Goal: Task Accomplishment & Management: Use online tool/utility

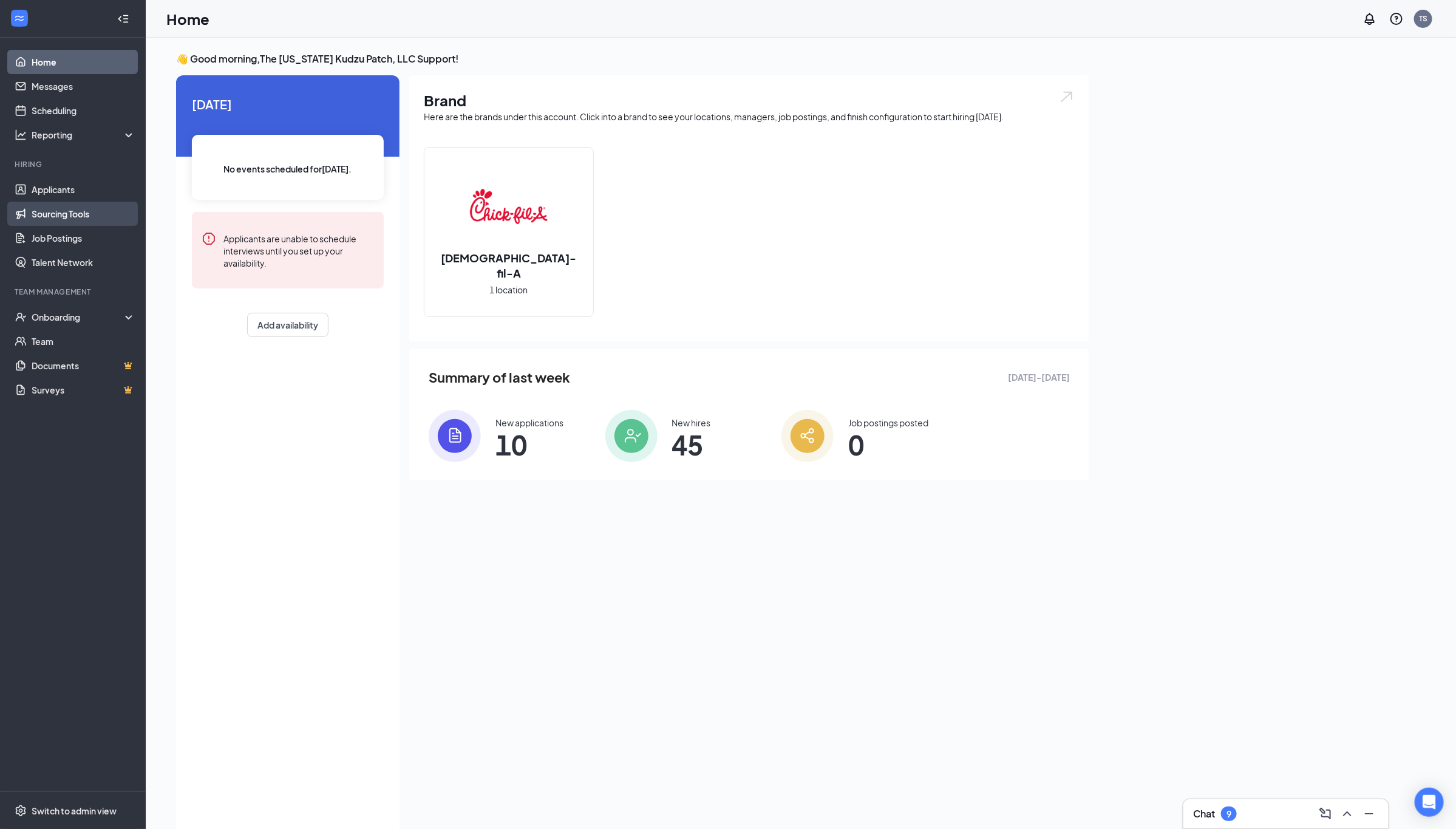
click at [74, 209] on link "Sourcing Tools" at bounding box center [83, 214] width 104 height 24
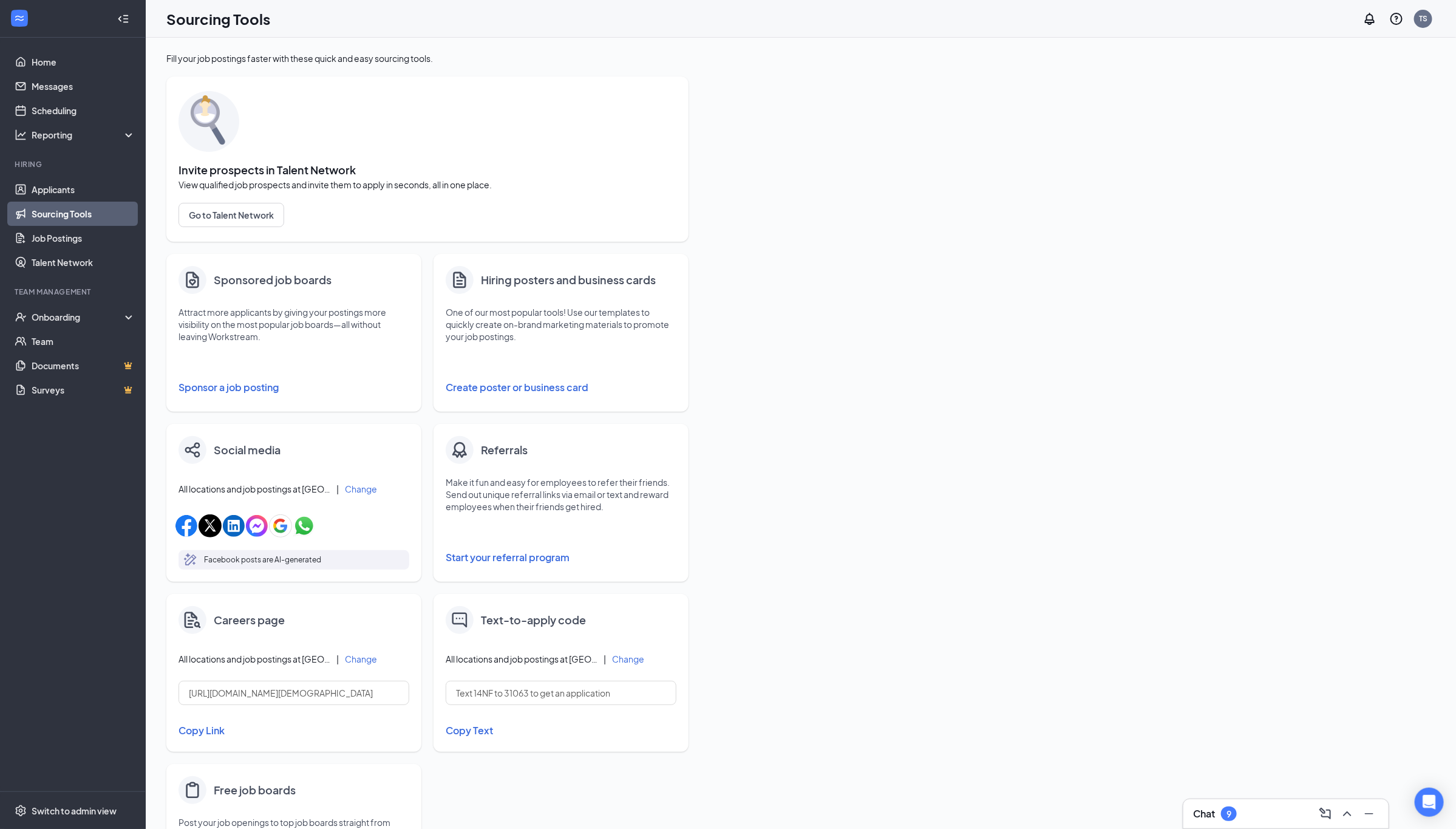
click at [493, 388] on button "Create poster or business card" at bounding box center [561, 387] width 231 height 24
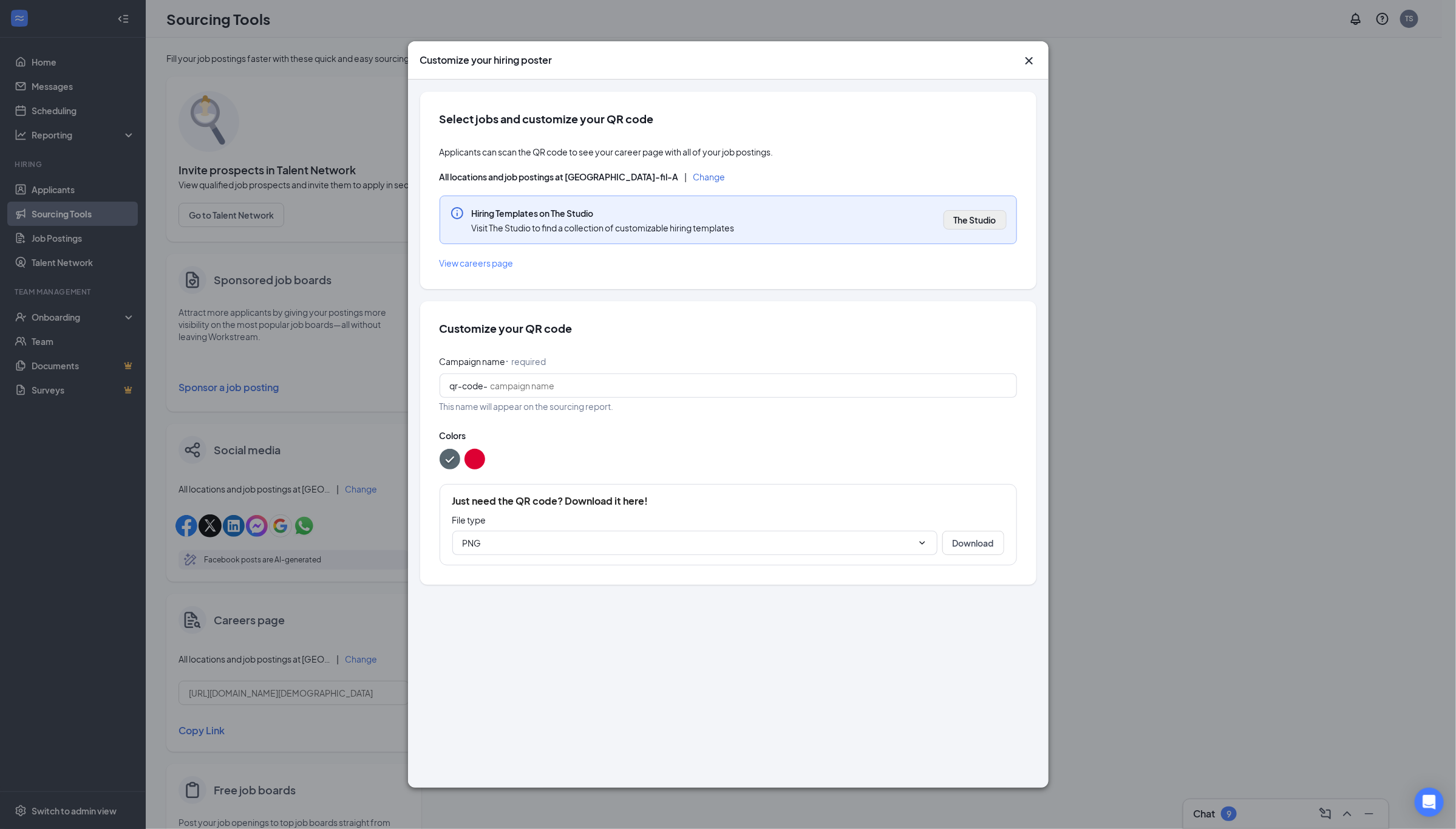
click at [976, 223] on span "The Studio" at bounding box center [975, 219] width 42 height 12
click at [478, 459] on button "color button #DD0033" at bounding box center [474, 459] width 20 height 20
click at [448, 457] on button "color button #586770" at bounding box center [449, 459] width 20 height 20
click at [495, 263] on span "View careers page" at bounding box center [476, 263] width 74 height 11
click at [765, 538] on input "PNG" at bounding box center [687, 543] width 450 height 14
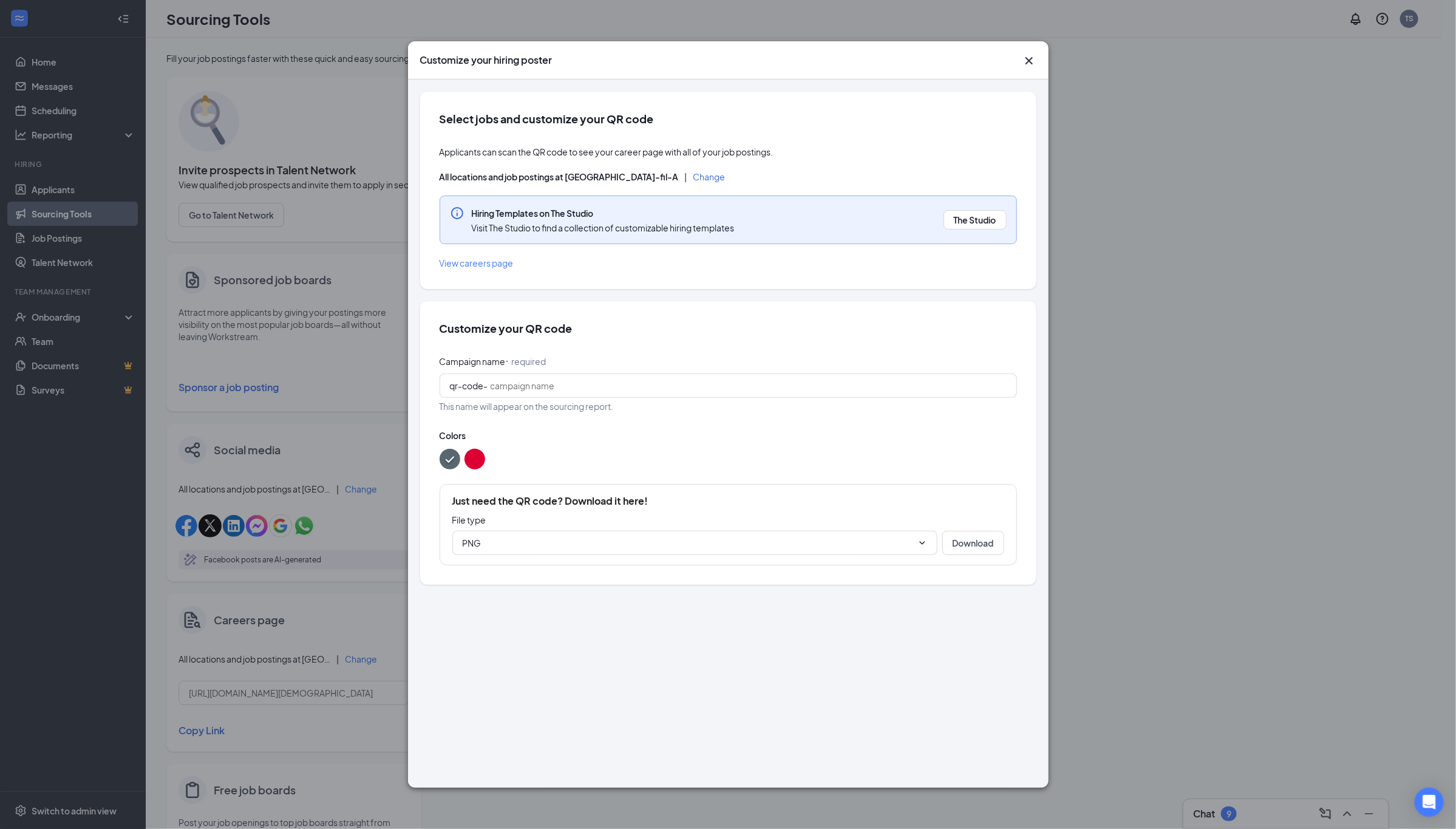
click at [836, 462] on div at bounding box center [728, 459] width 577 height 20
click at [693, 176] on button "Change" at bounding box center [709, 176] width 32 height 8
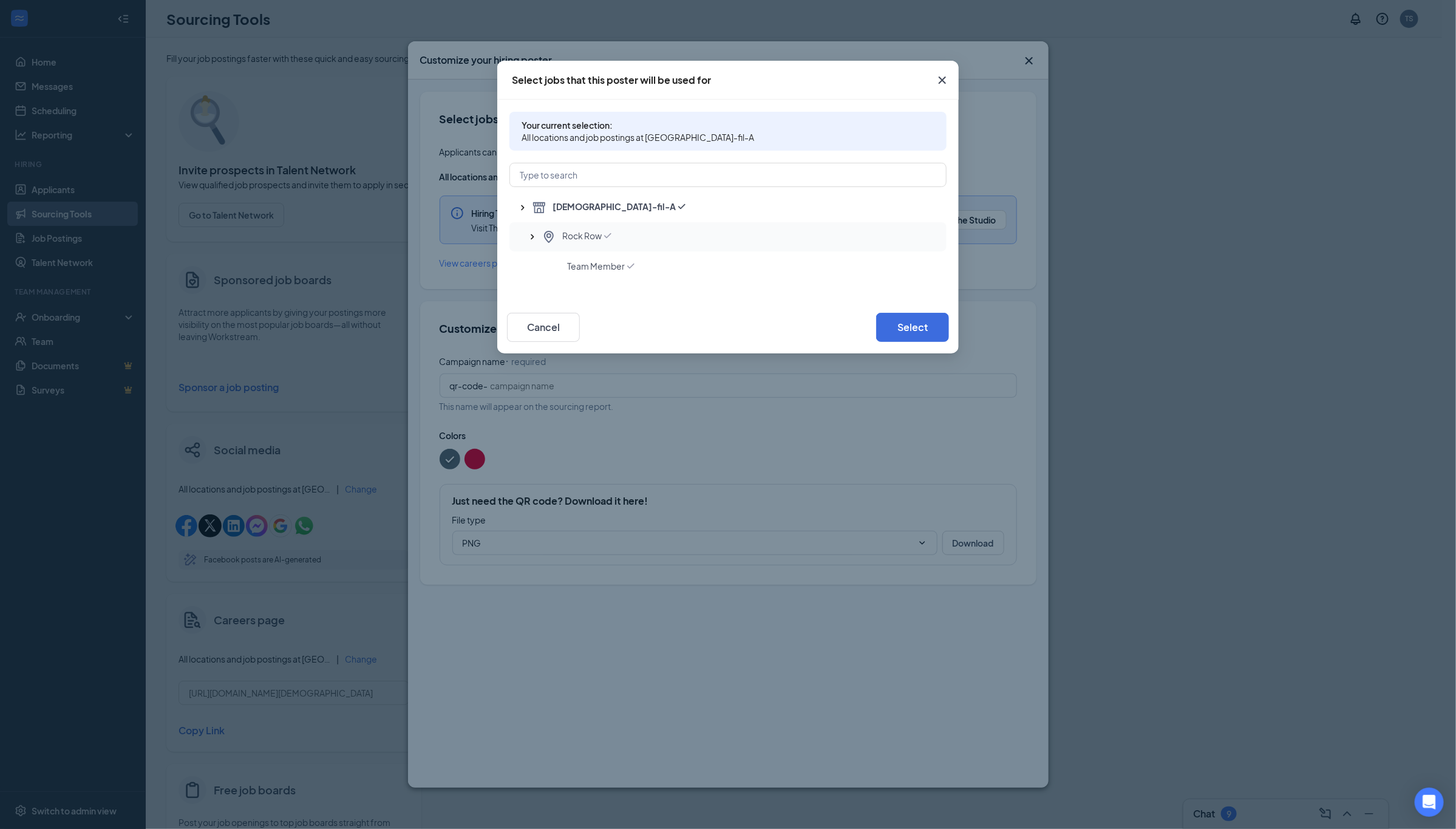
click at [617, 235] on div "Rock Row" at bounding box center [739, 237] width 395 height 15
click at [903, 323] on button "Select" at bounding box center [912, 328] width 73 height 29
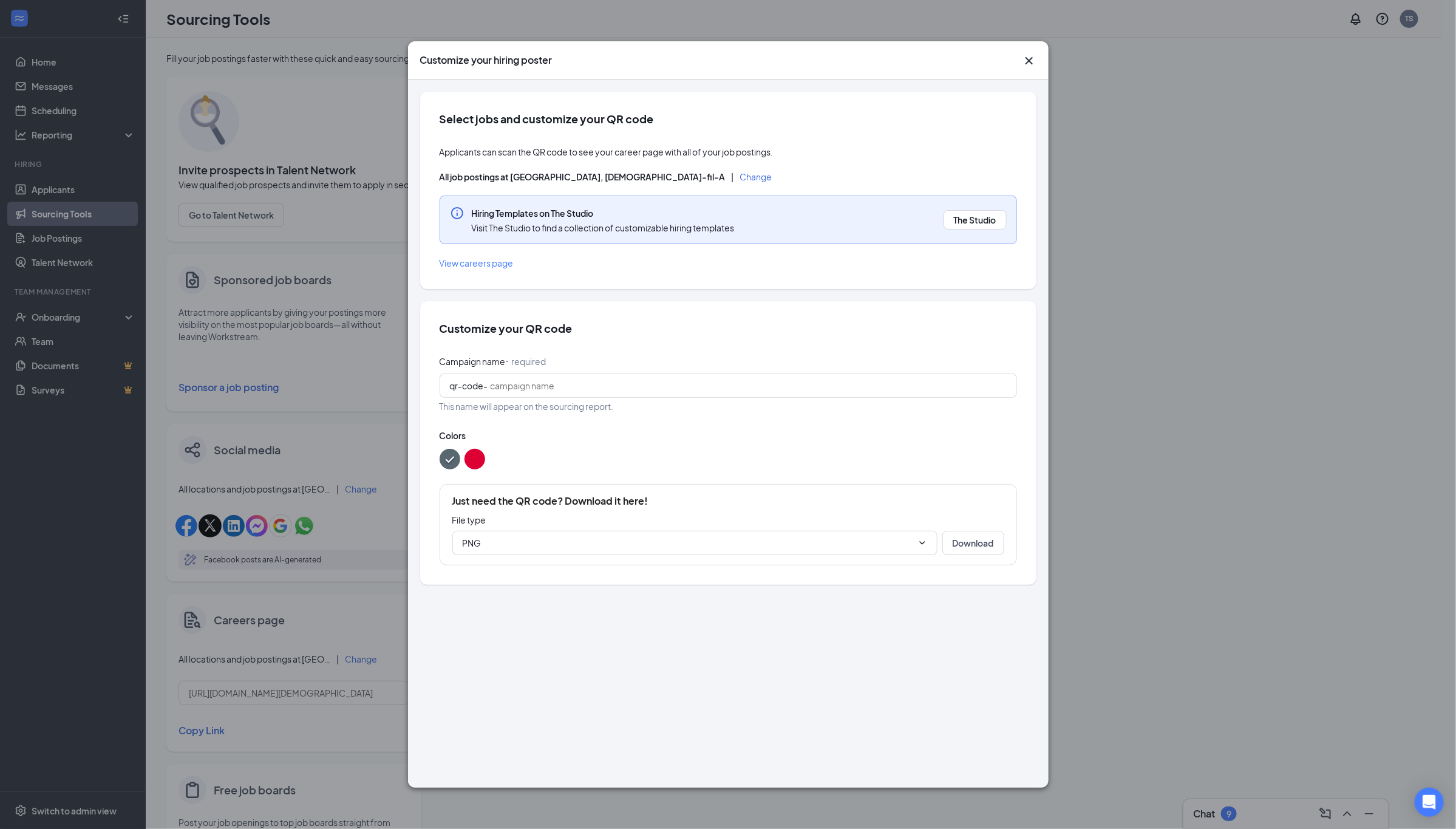
click at [1031, 64] on icon "Cross" at bounding box center [1030, 61] width 15 height 15
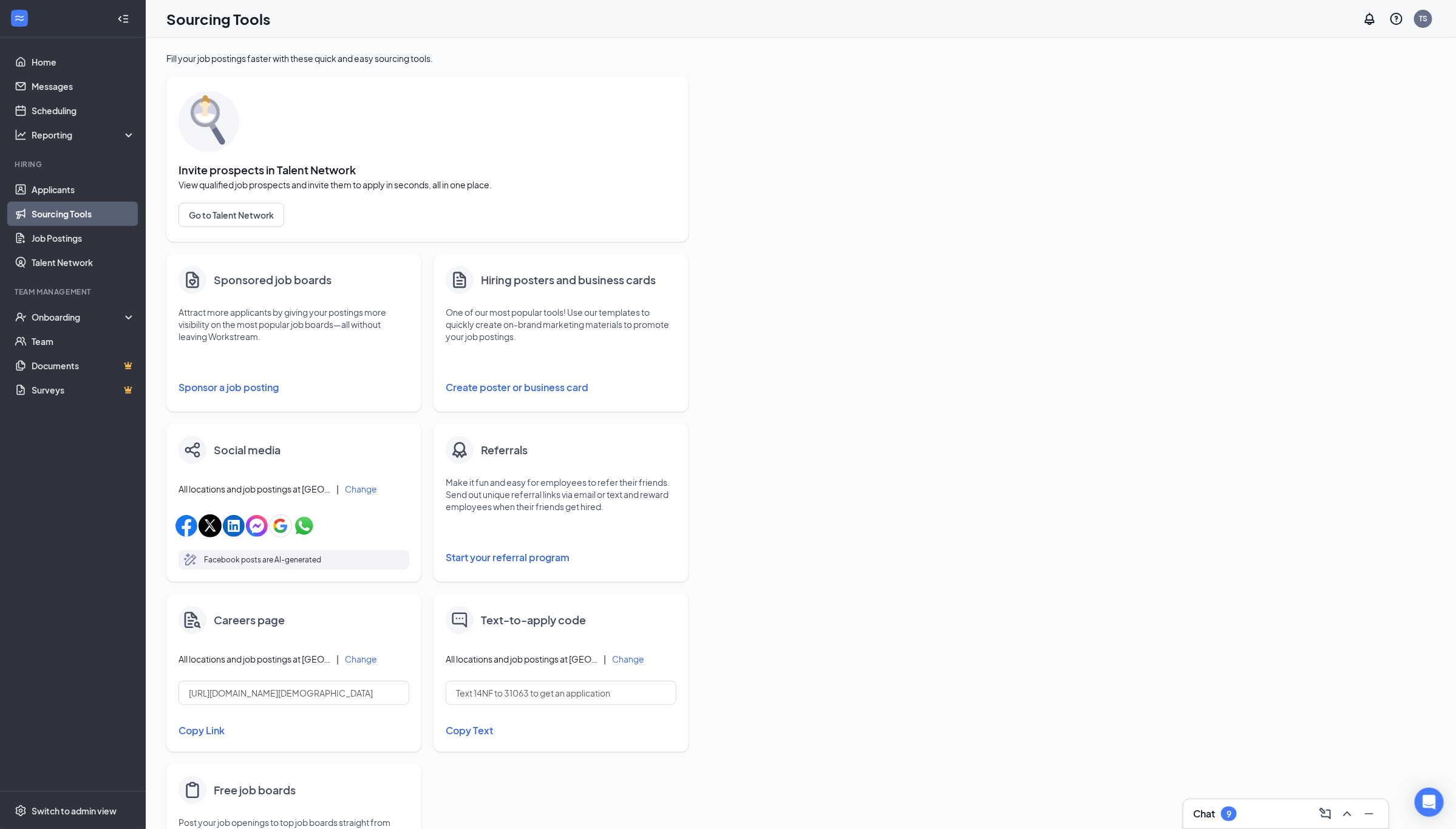
click at [627, 354] on div "Hiring posters and business cards One of our most popular tools! Use our templa…" at bounding box center [561, 333] width 255 height 158
click at [607, 331] on p "One of our most popular tools! Use our templates to quickly create on-brand mar…" at bounding box center [561, 324] width 231 height 37
click at [535, 269] on div "Hiring posters and business cards" at bounding box center [561, 280] width 231 height 28
click at [507, 383] on button "Create poster or business card" at bounding box center [561, 387] width 231 height 24
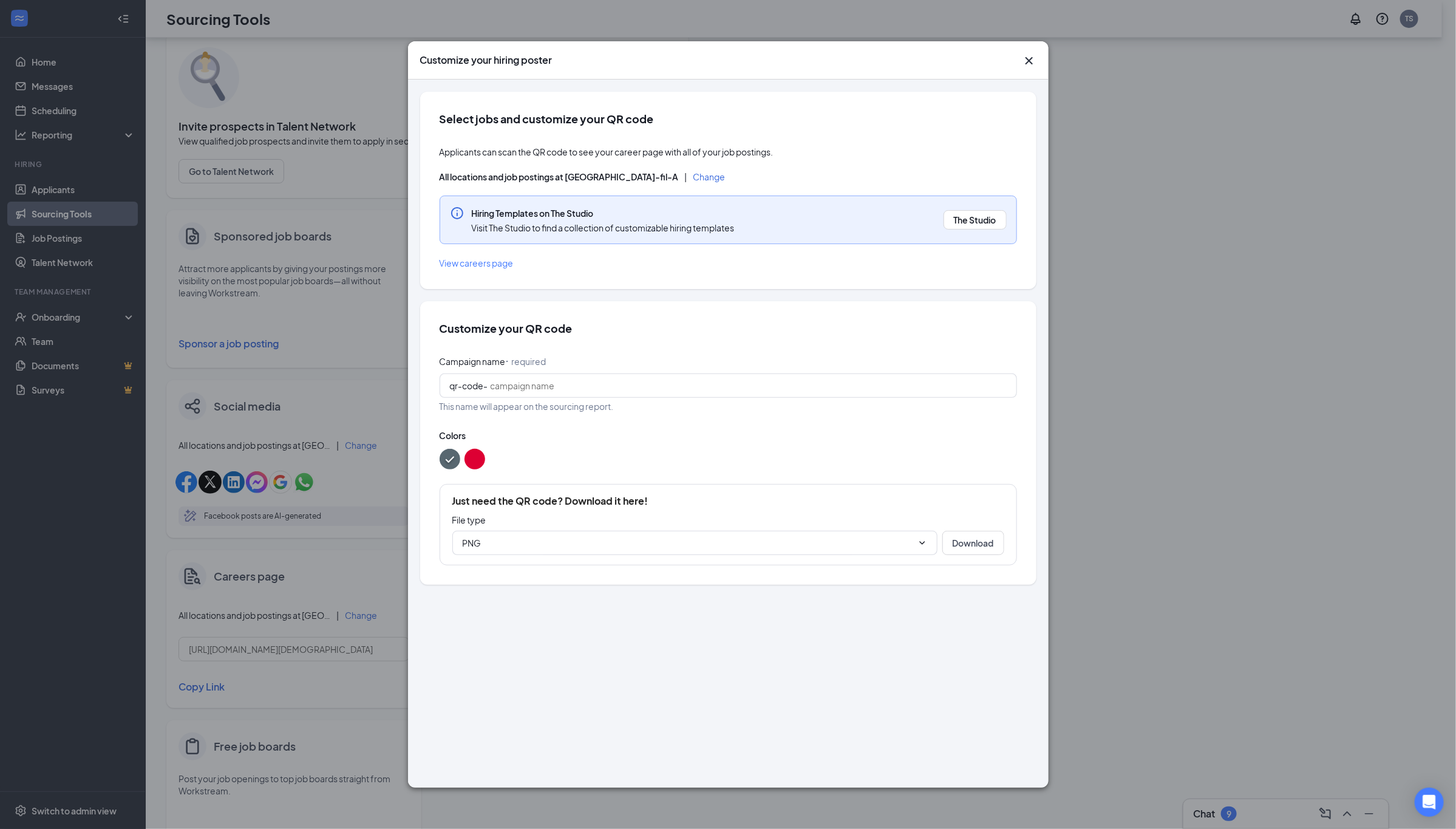
scroll to position [120, 0]
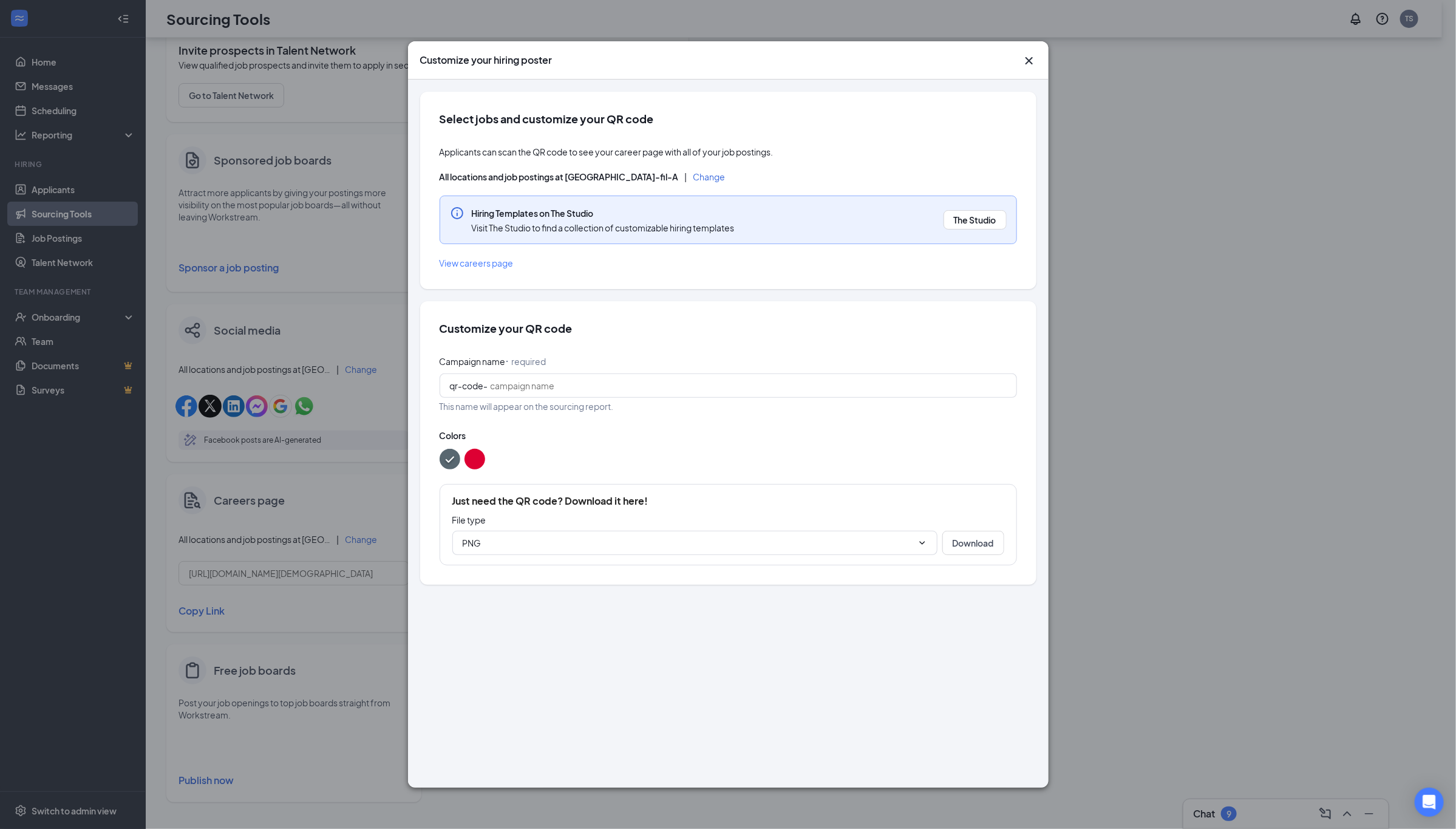
click at [487, 461] on div at bounding box center [728, 459] width 577 height 20
click at [665, 383] on input "Campaign name ⠂ required" at bounding box center [749, 385] width 516 height 14
click at [843, 541] on input "PNG" at bounding box center [687, 543] width 450 height 14
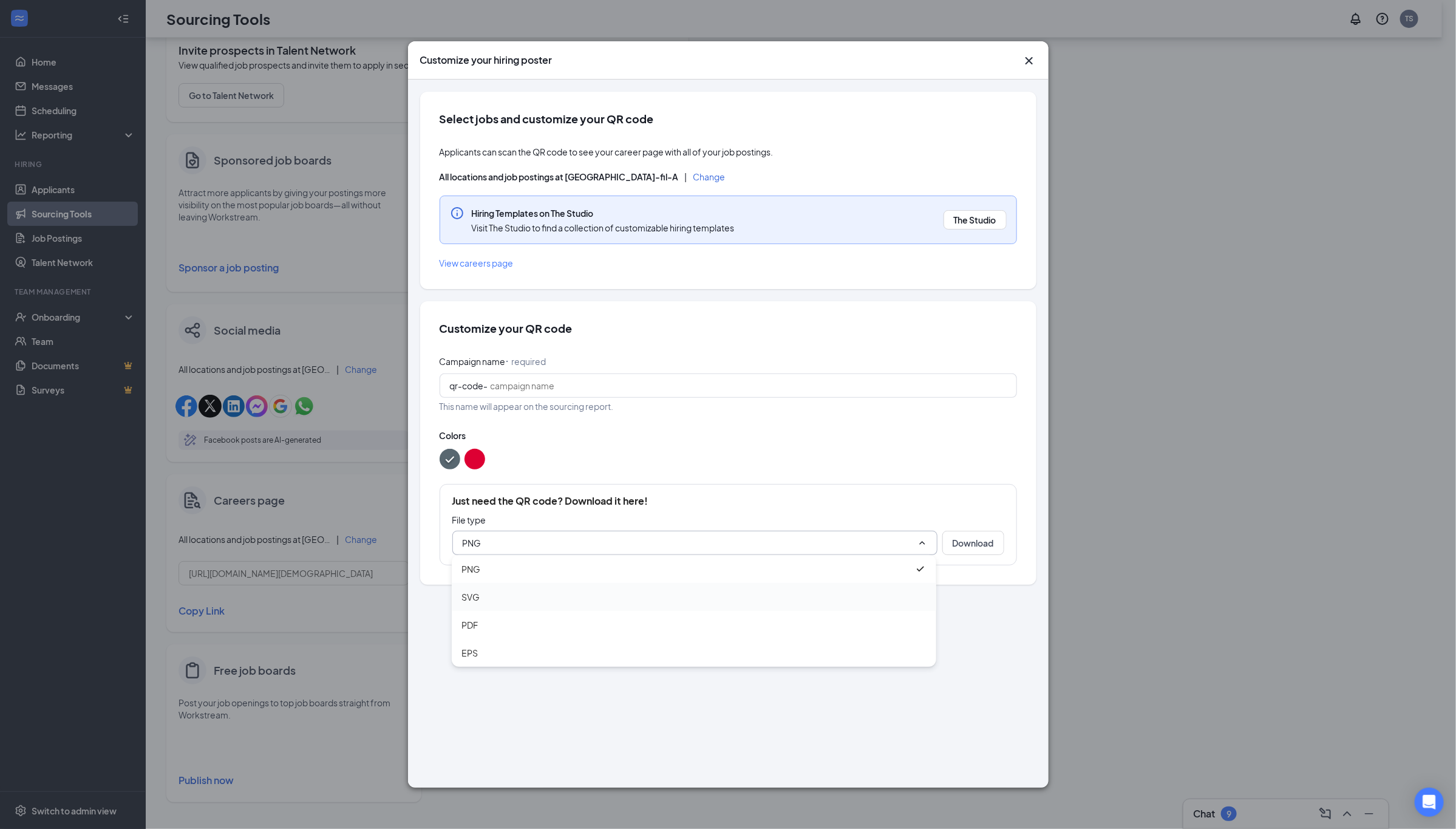
click at [535, 590] on div "SVG" at bounding box center [693, 597] width 465 height 14
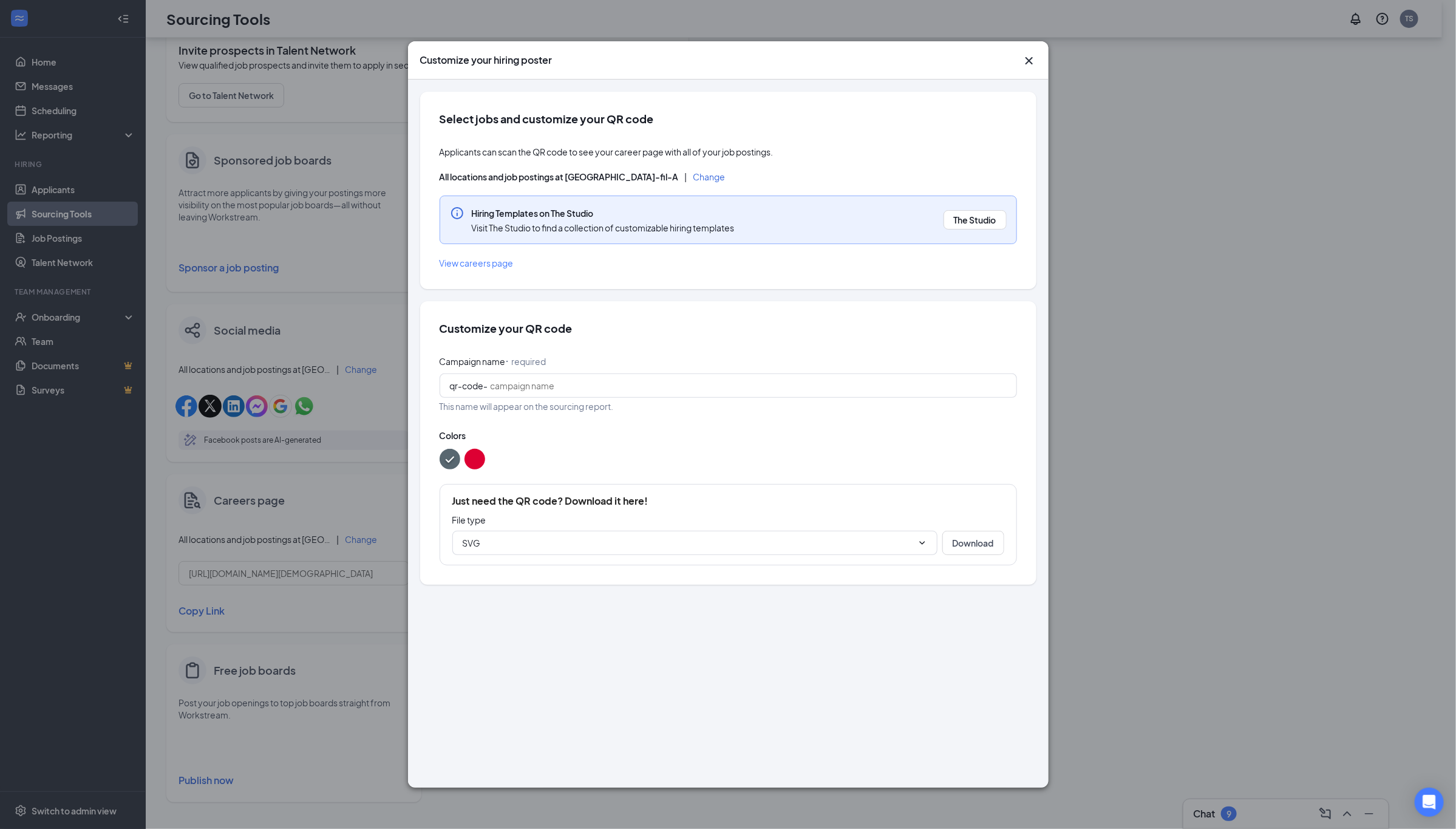
click at [647, 444] on div "Colors" at bounding box center [728, 450] width 577 height 41
click at [865, 540] on input "SVG" at bounding box center [687, 543] width 450 height 14
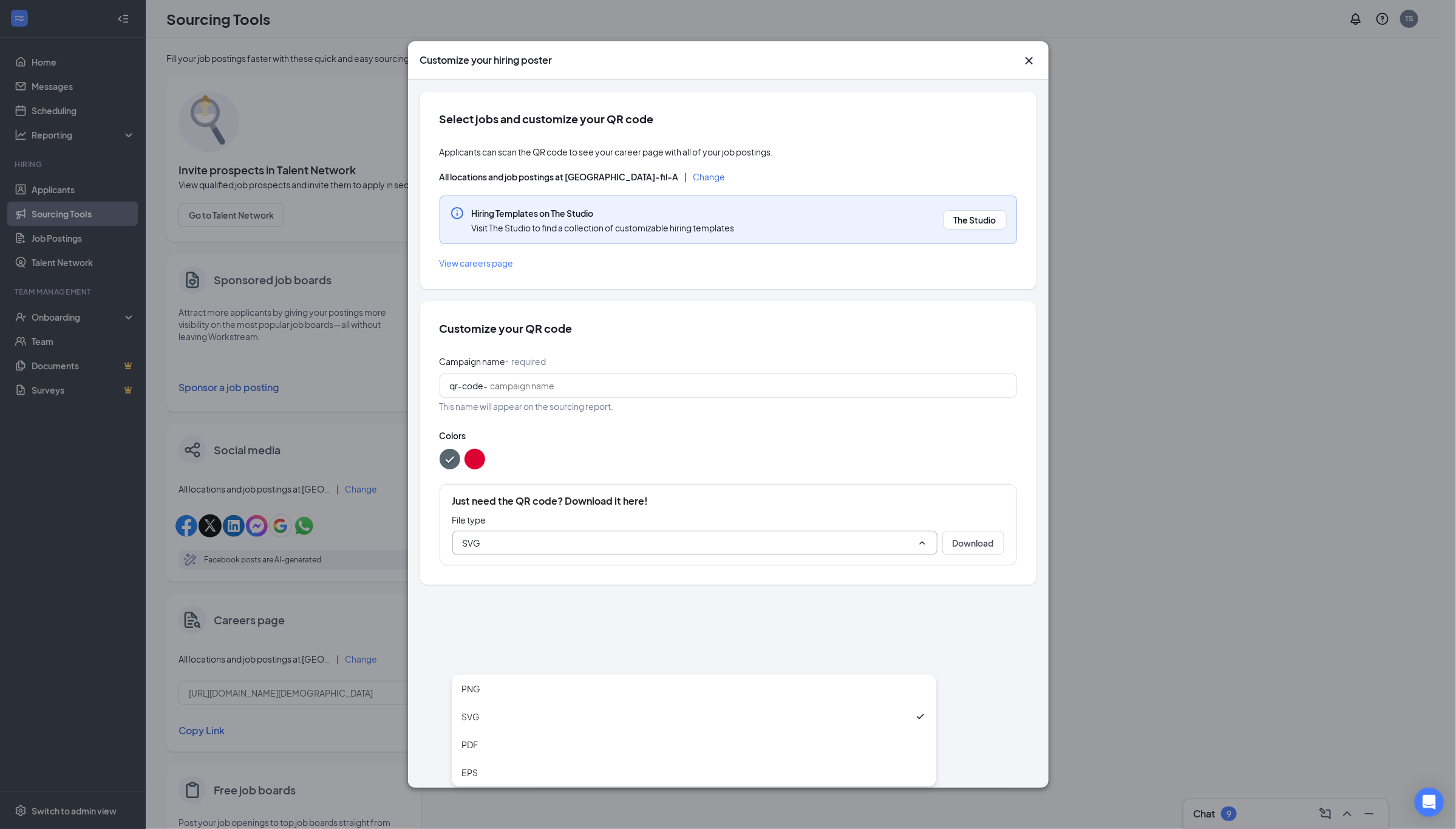
scroll to position [62, 0]
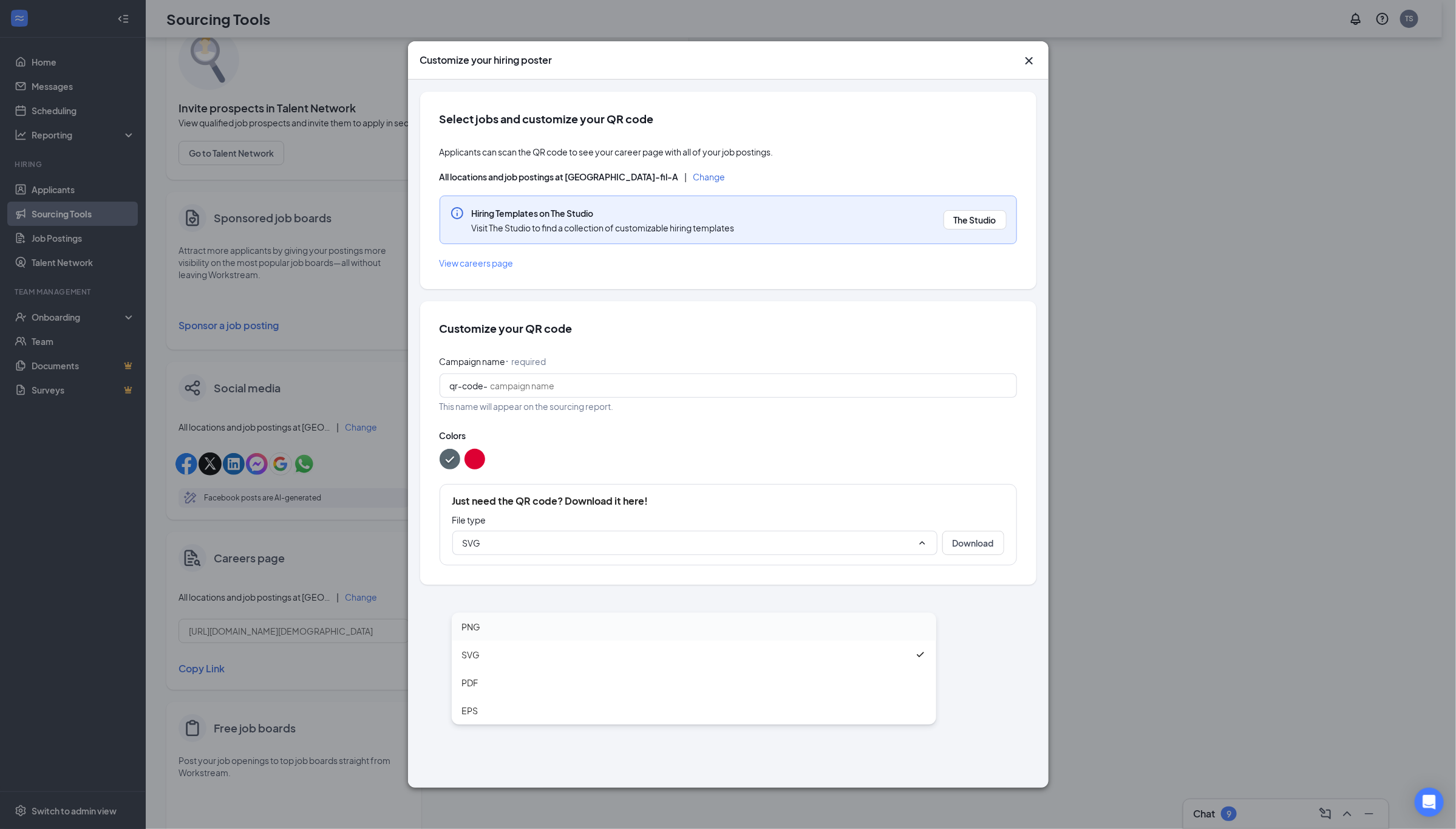
click at [504, 627] on div "PNG" at bounding box center [693, 626] width 465 height 14
type input "PNG"
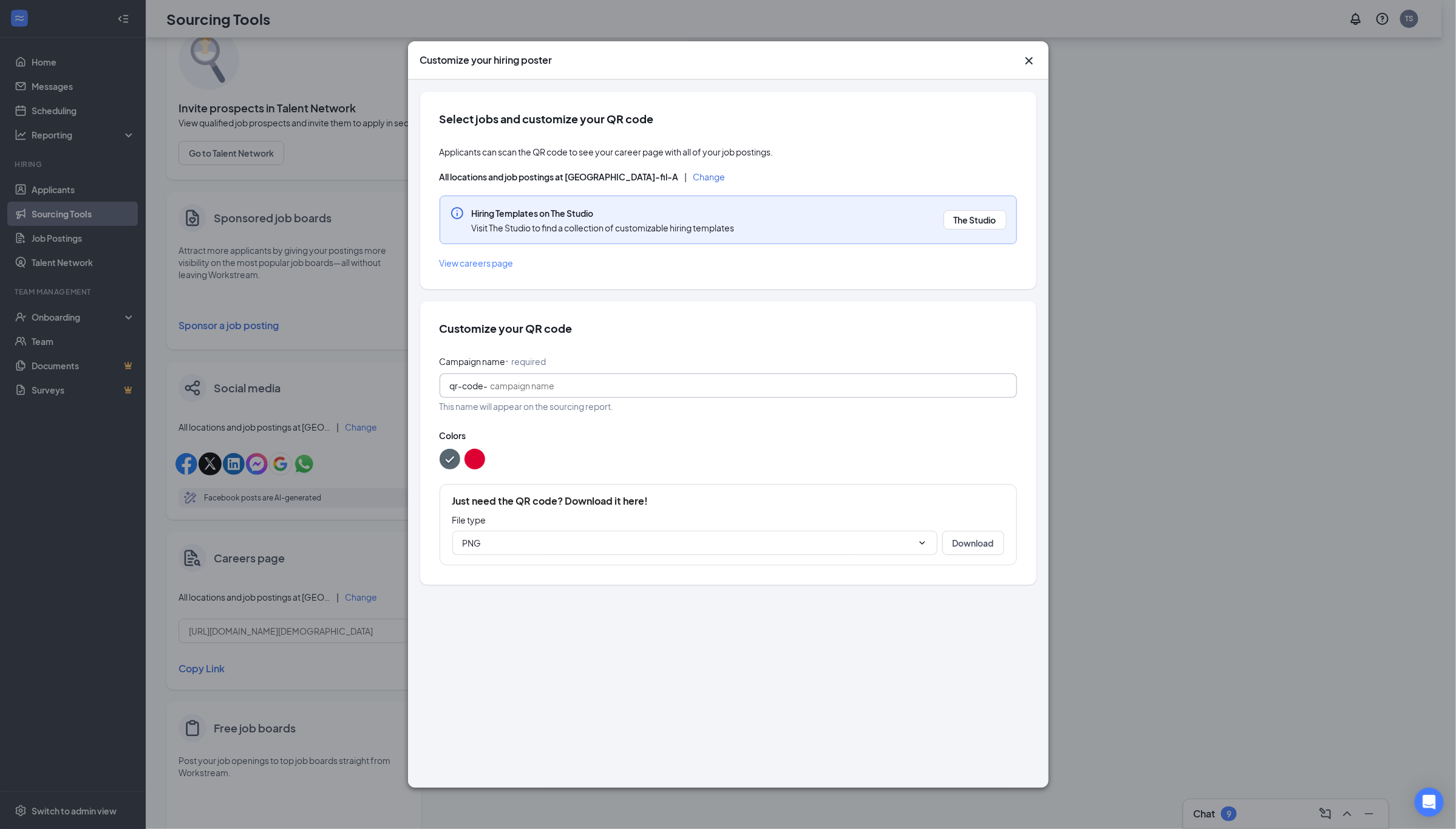
click at [621, 385] on input "Campaign name ⠂ required" at bounding box center [749, 385] width 516 height 14
click at [657, 427] on span "Colors" at bounding box center [728, 433] width 577 height 12
click at [596, 383] on input "TEst" at bounding box center [749, 385] width 516 height 14
type input "T"
type input "d"
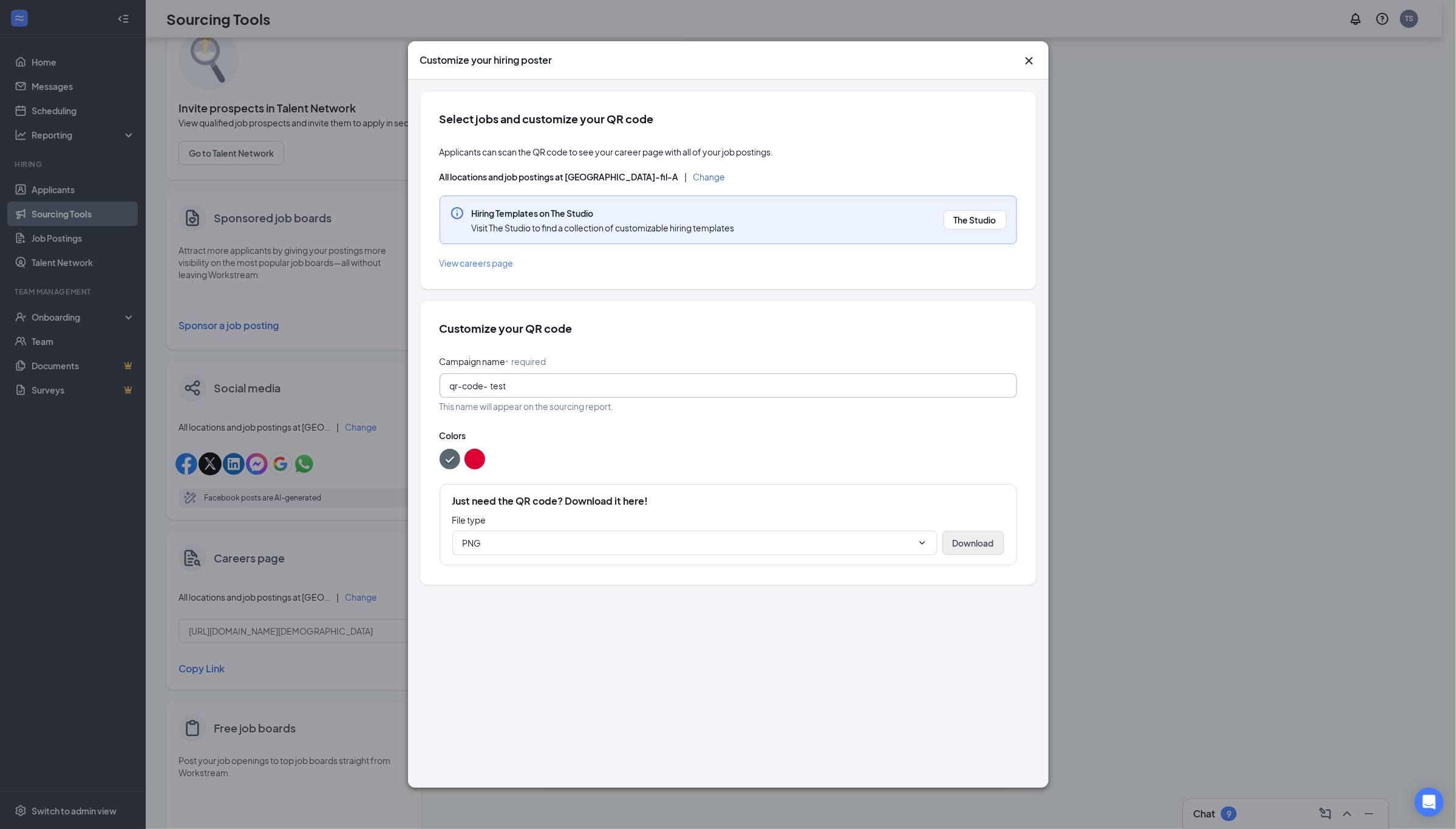
type input "test"
click at [967, 544] on button "Download" at bounding box center [973, 543] width 62 height 24
click at [1029, 64] on icon "Cross" at bounding box center [1030, 61] width 15 height 15
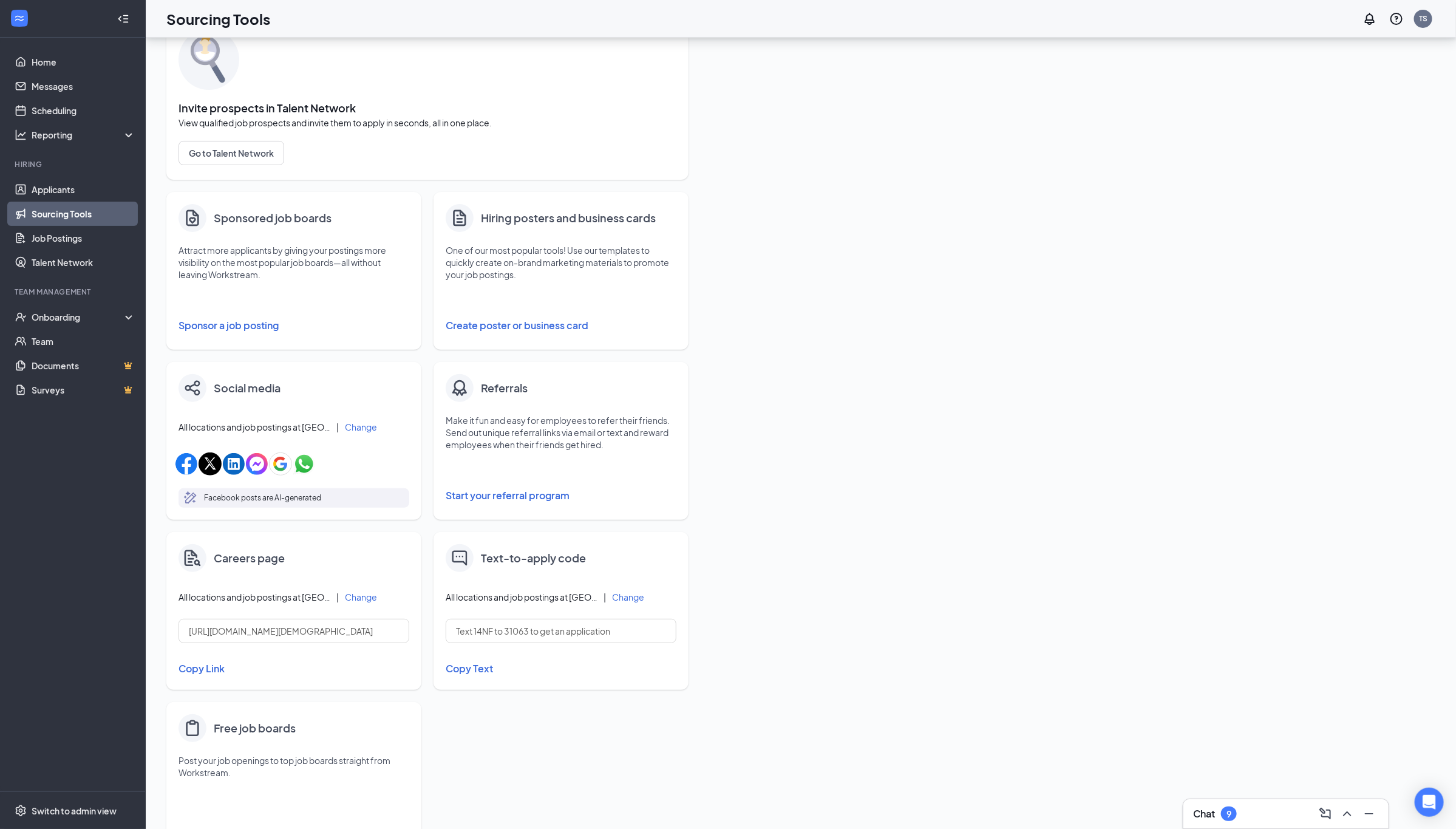
click at [485, 329] on button "Create poster or business card" at bounding box center [561, 325] width 231 height 24
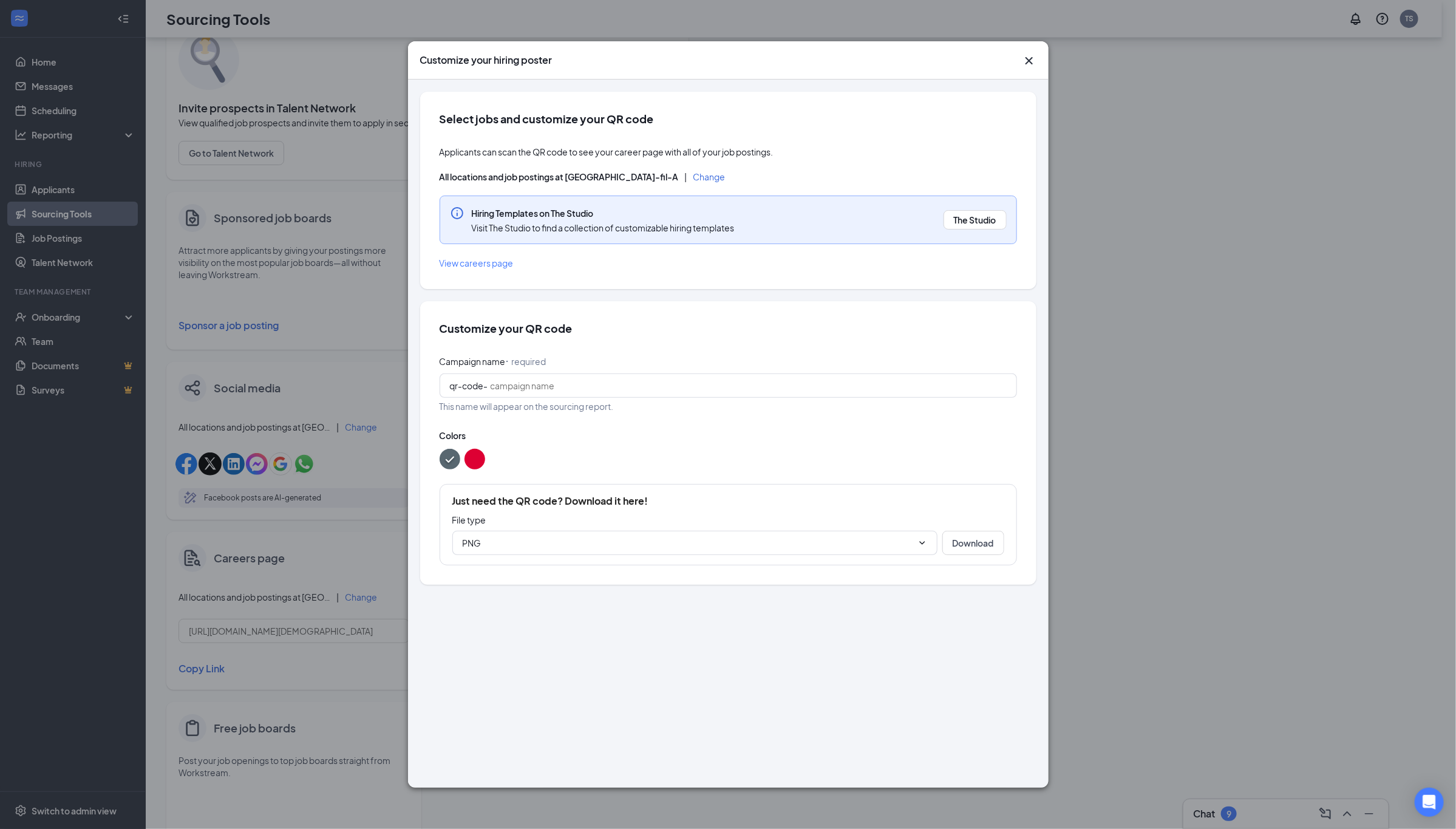
click at [472, 260] on span "View careers page" at bounding box center [476, 263] width 74 height 11
click at [1032, 60] on icon "Cross" at bounding box center [1030, 61] width 15 height 15
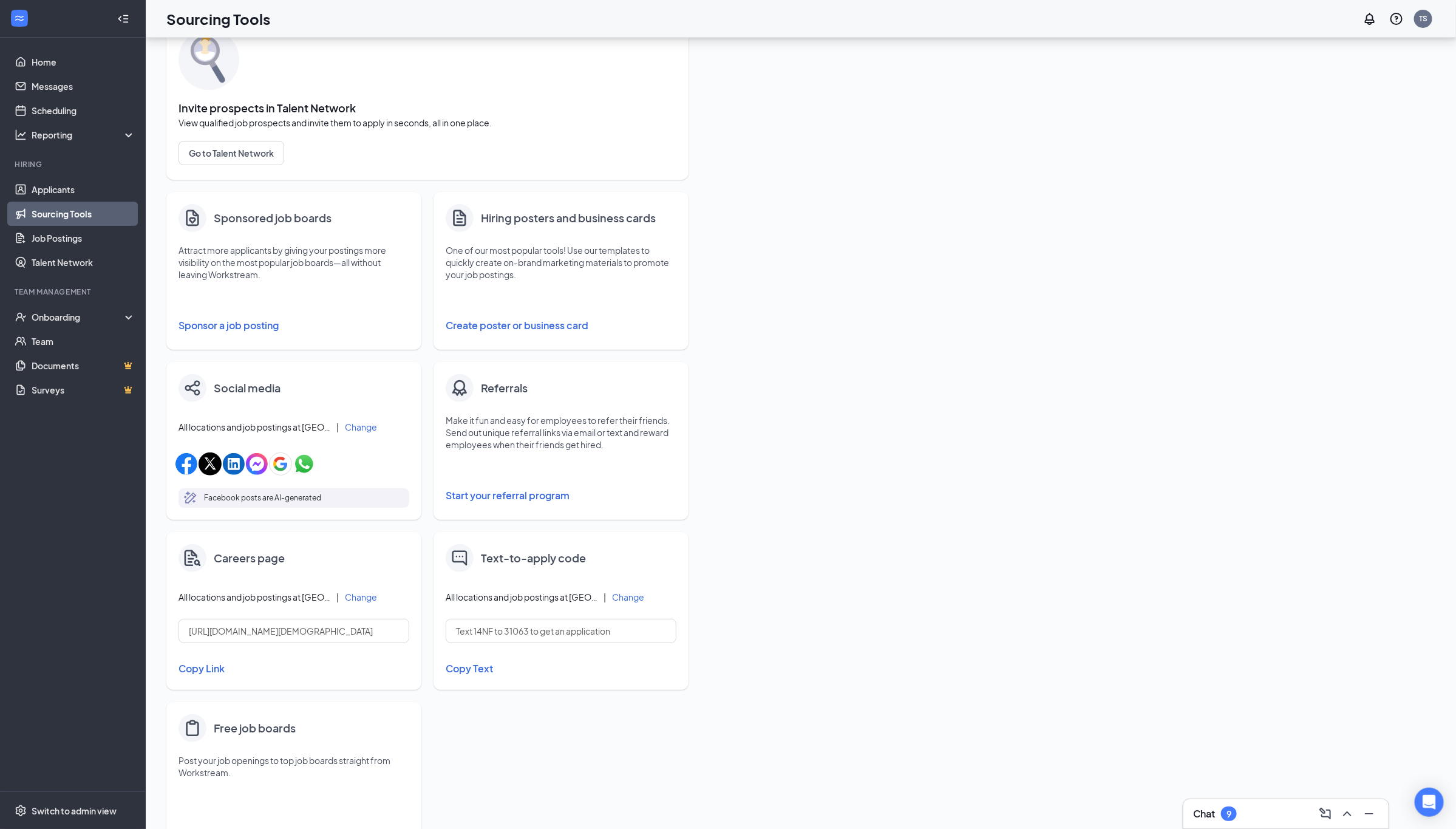
click at [554, 325] on button "Create poster or business card" at bounding box center [561, 325] width 231 height 24
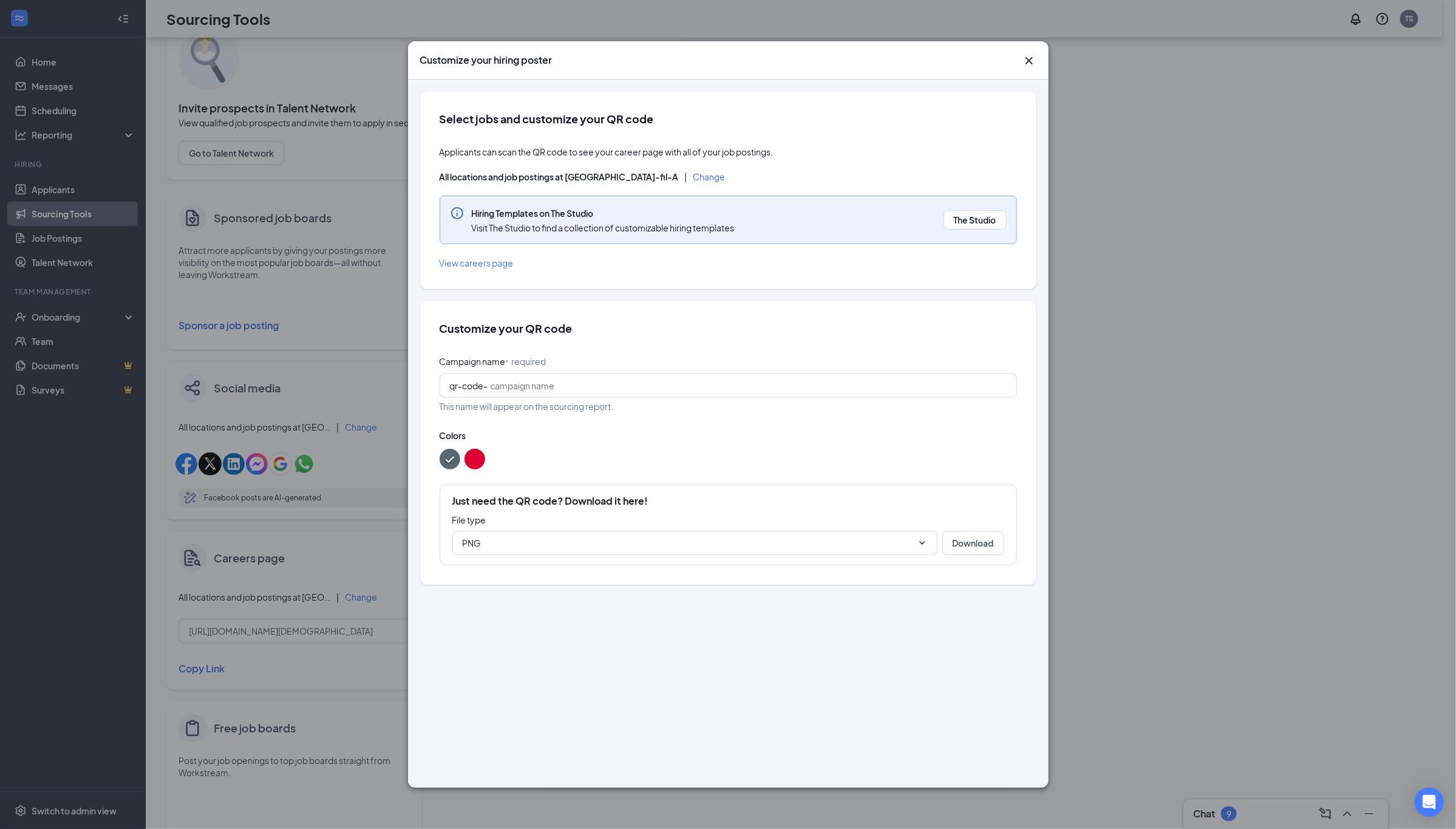
click at [668, 226] on span "Visit The Studio to find a collection of customizable hiring templates" at bounding box center [602, 228] width 262 height 12
drag, startPoint x: 752, startPoint y: 231, endPoint x: 468, endPoint y: 224, distance: 284.1
click at [468, 224] on div "Hiring Templates on The Studio Visit The Studio to find a collection of customi…" at bounding box center [728, 219] width 577 height 49
copy span "Visit The Studio to find a collection of customizable hiring templates"
click at [761, 519] on p "File type" at bounding box center [728, 520] width 552 height 12
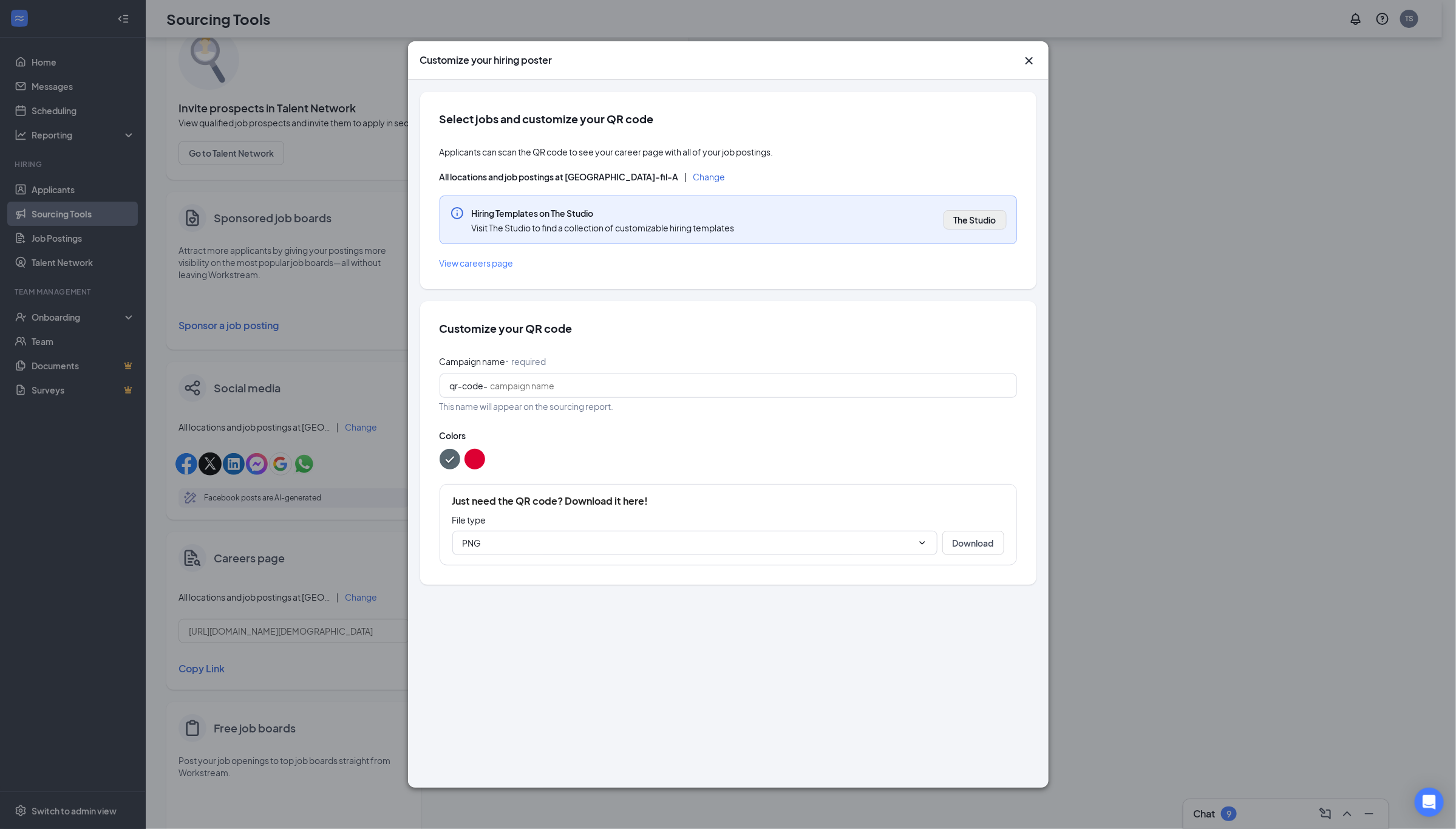
click at [979, 219] on span "The Studio" at bounding box center [975, 219] width 42 height 12
click at [1031, 58] on icon "Cross" at bounding box center [1029, 61] width 7 height 7
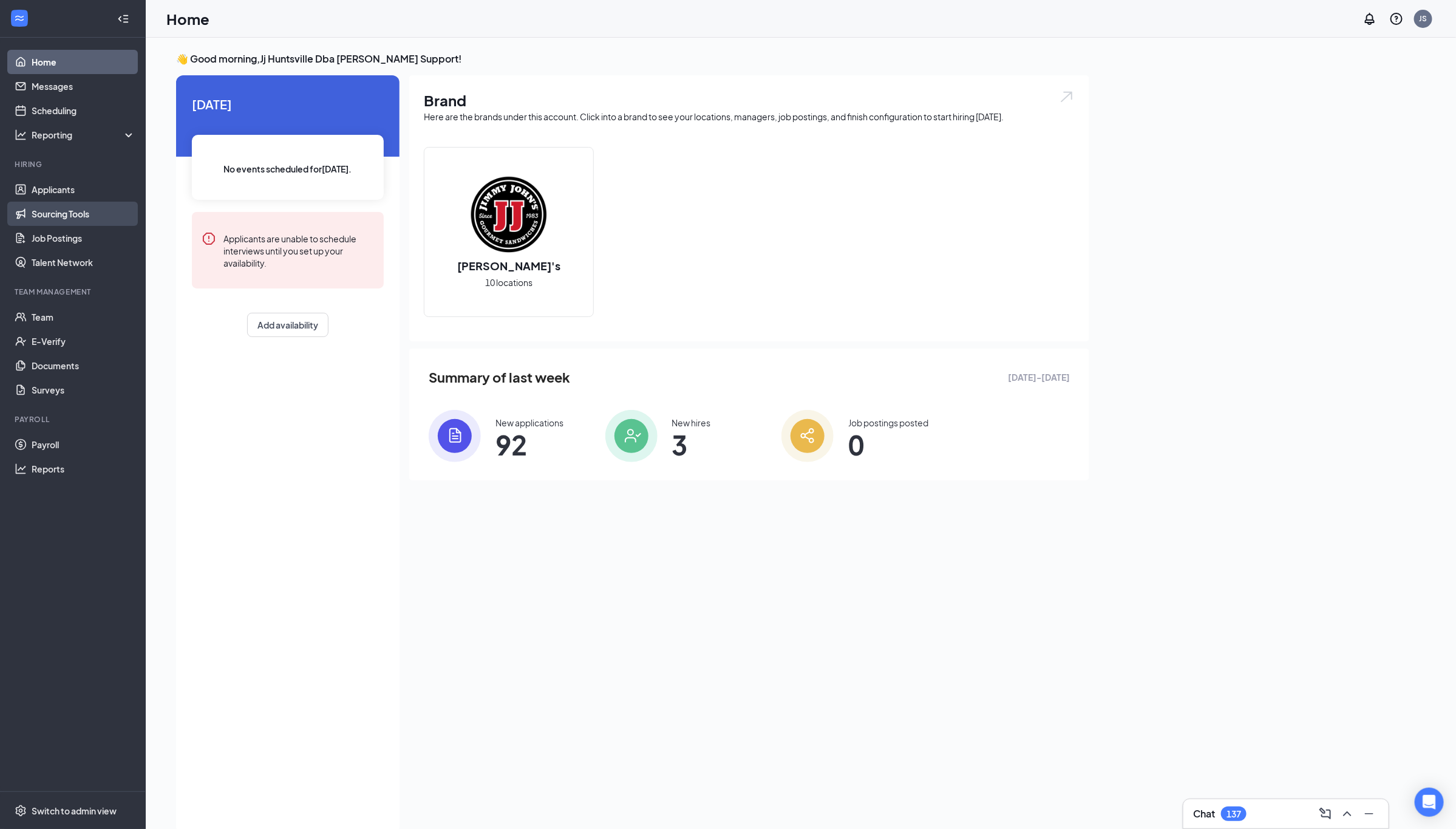
click at [64, 211] on link "Sourcing Tools" at bounding box center [83, 214] width 104 height 24
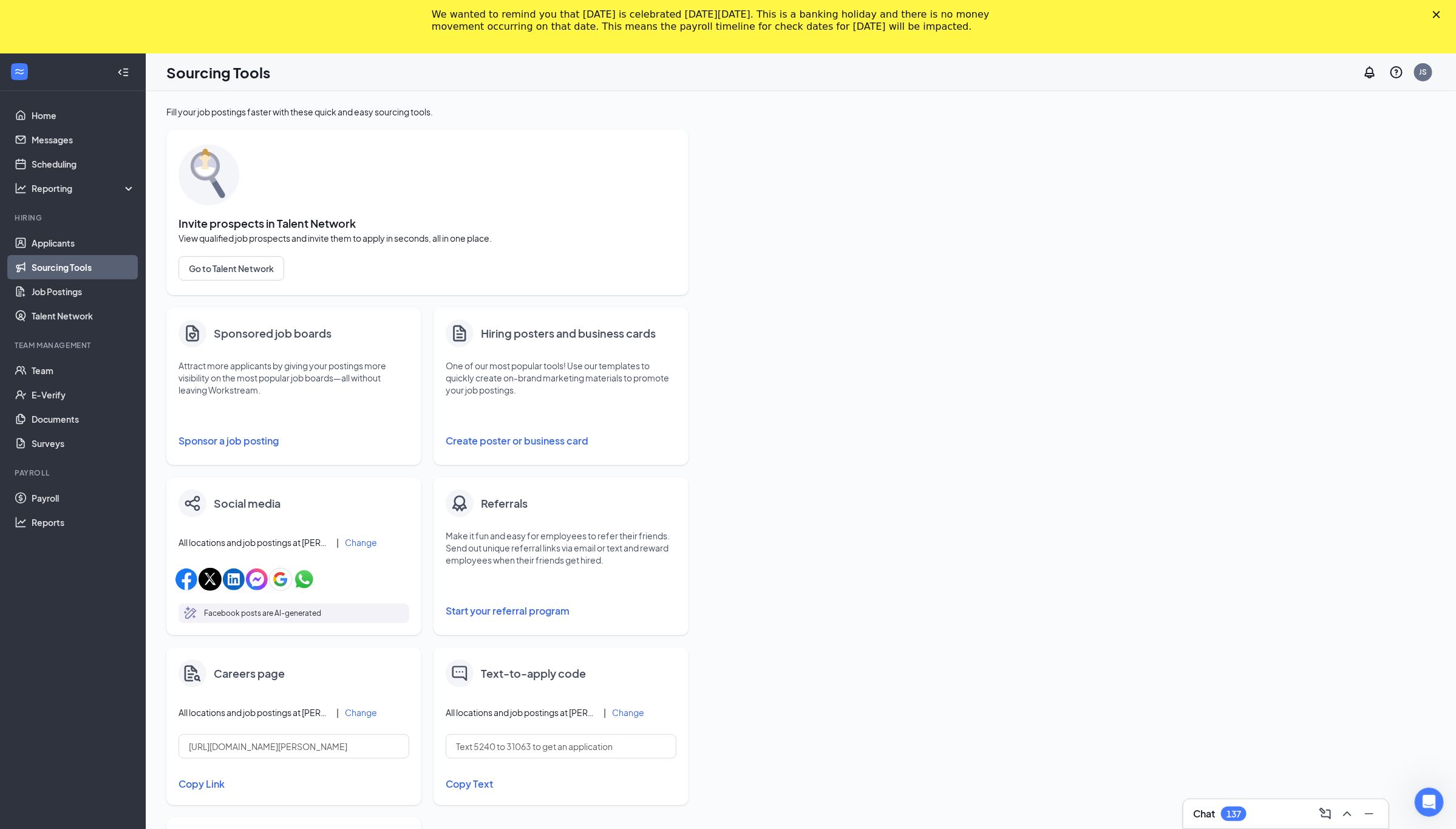
click at [1440, 14] on polygon "Close" at bounding box center [1437, 15] width 7 height 7
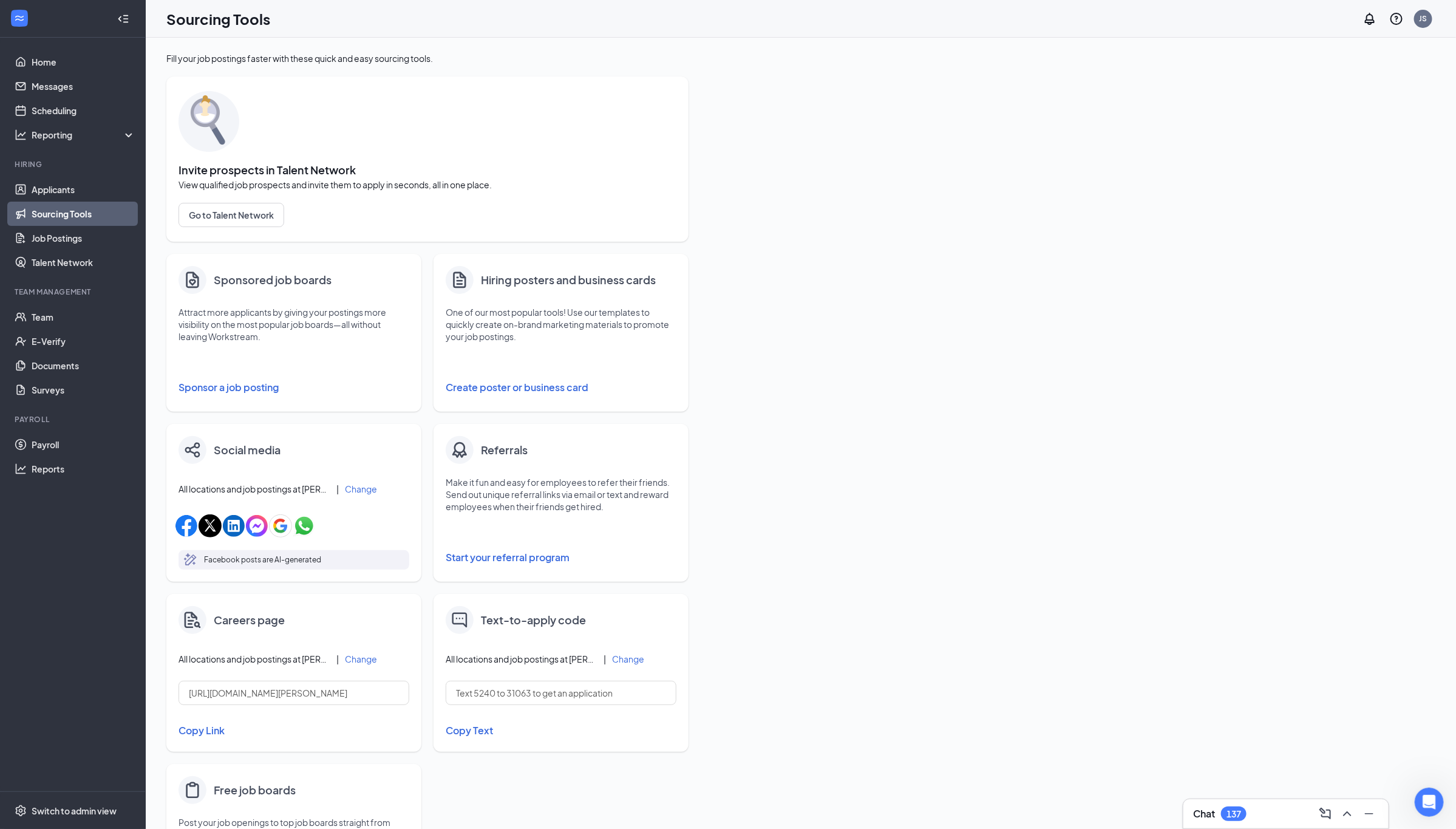
click at [550, 382] on button "Create poster or business card" at bounding box center [561, 387] width 231 height 24
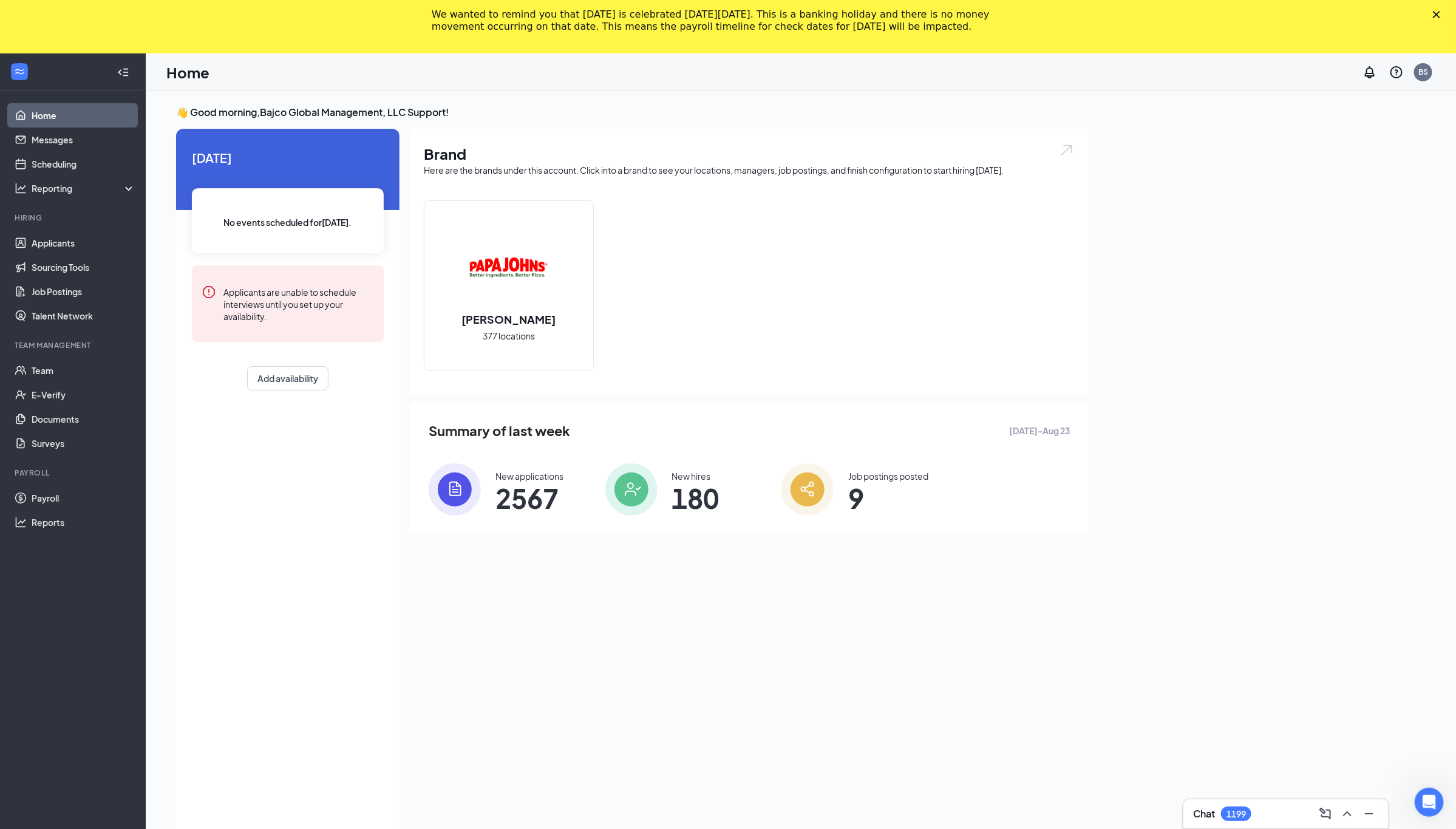
click at [1440, 14] on icon "Close" at bounding box center [1437, 15] width 7 height 7
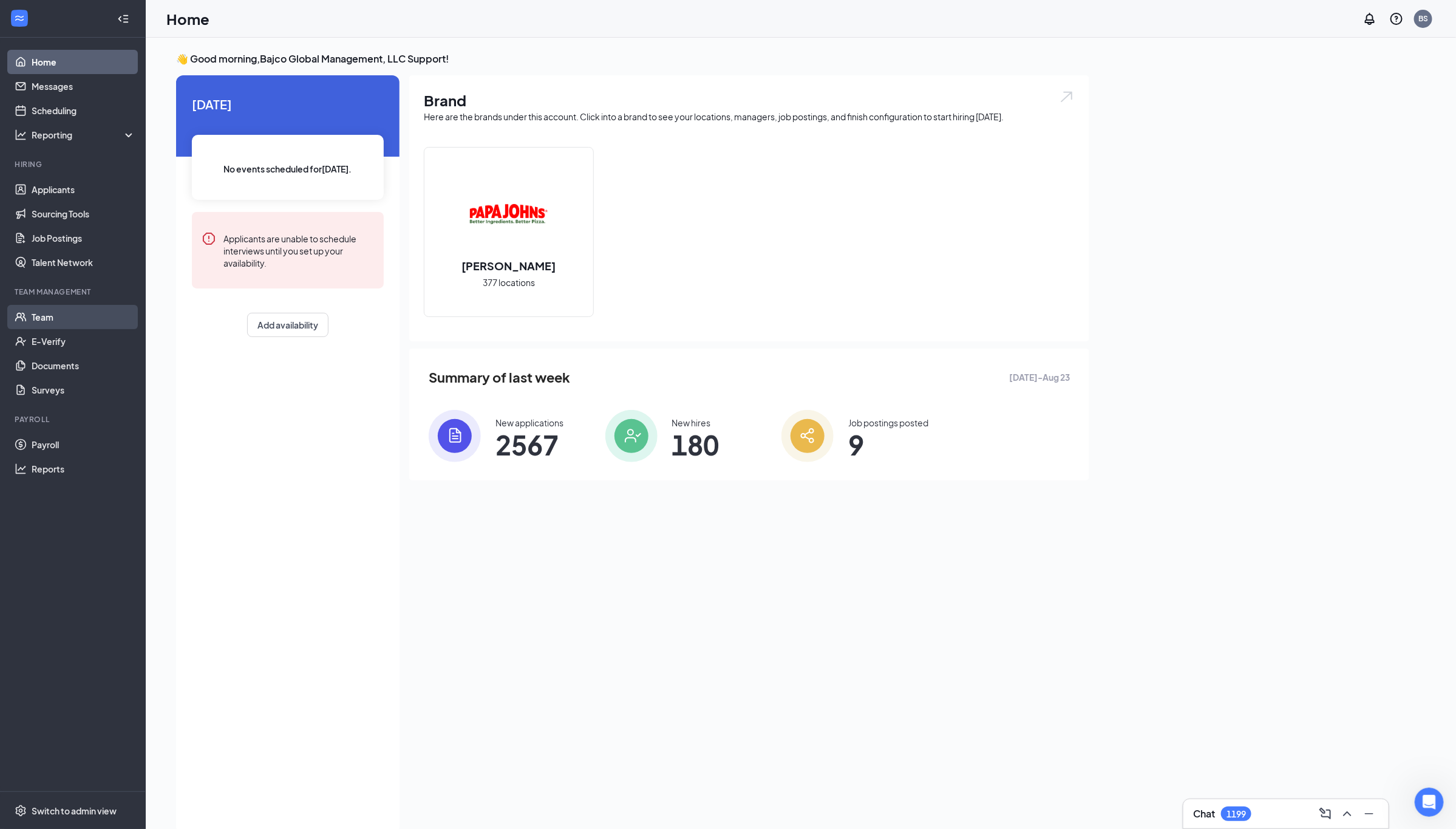
click at [52, 326] on link "Team" at bounding box center [83, 317] width 104 height 24
